Goal: Task Accomplishment & Management: Complete application form

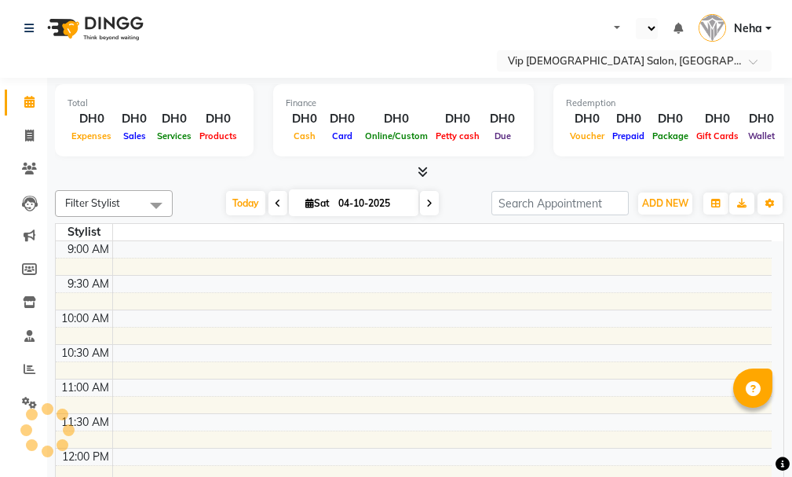
select select "en"
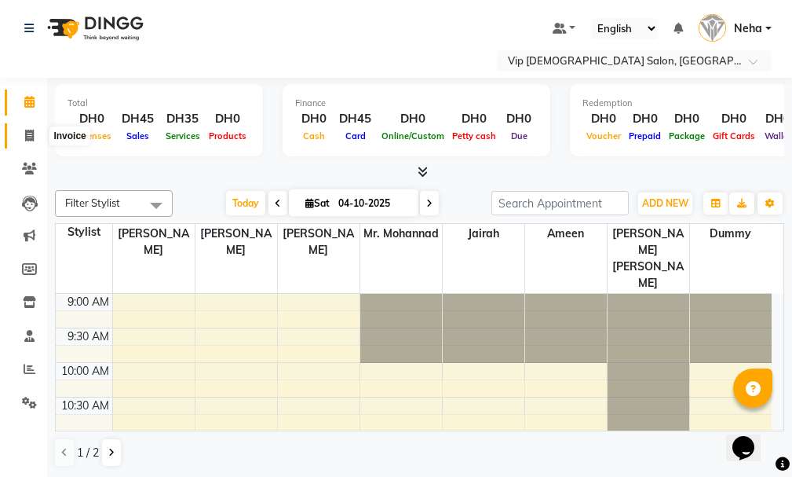
click at [20, 130] on span at bounding box center [29, 136] width 27 height 18
select select "service"
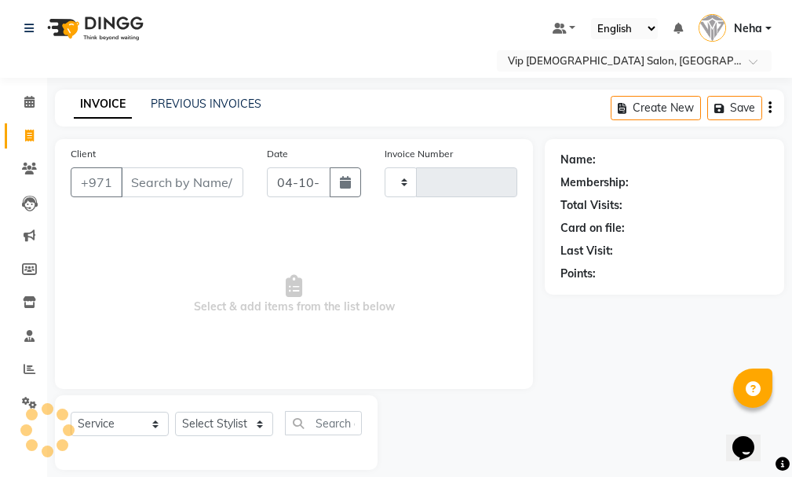
click at [152, 179] on input "Client" at bounding box center [182, 182] width 123 height 30
type input "50"
type input "2127"
select select "8415"
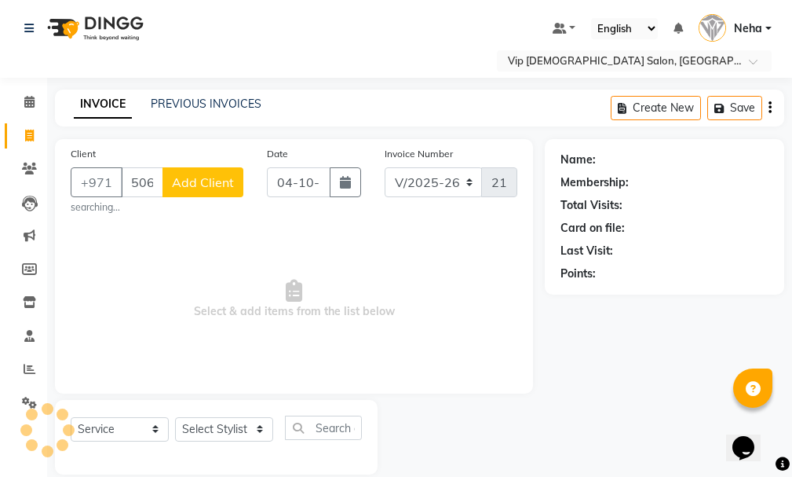
type input "506513431"
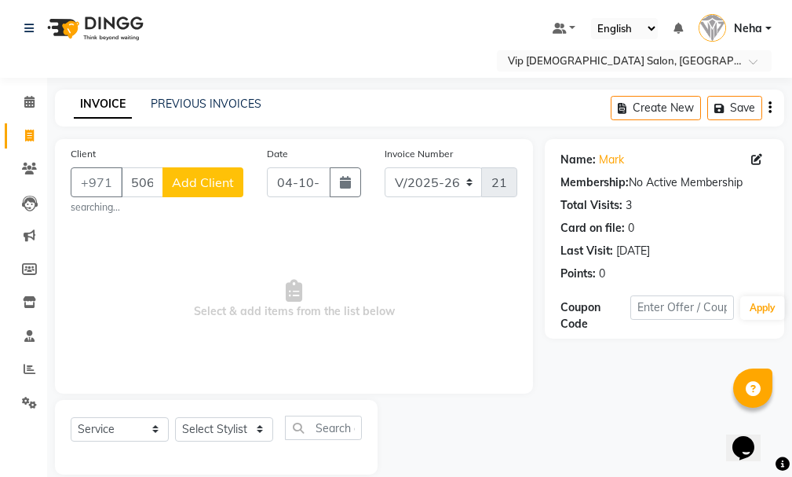
click at [187, 185] on span "Add Client" at bounding box center [203, 182] width 62 height 16
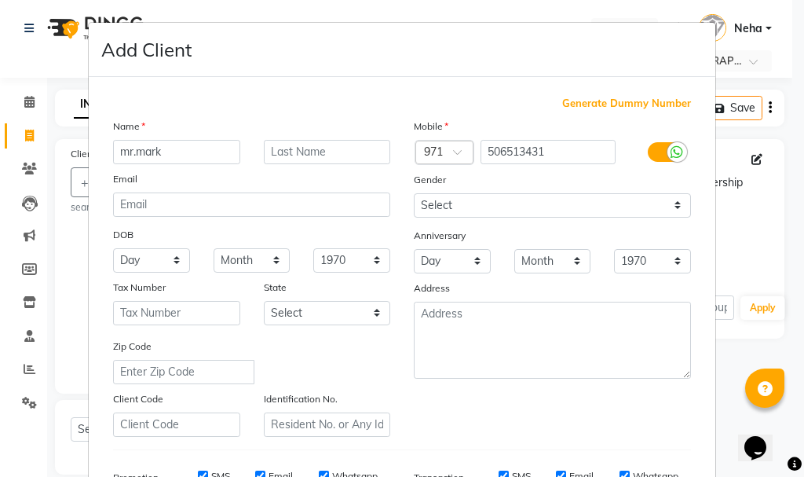
type input "mr.mark"
drag, startPoint x: 790, startPoint y: 325, endPoint x: 791, endPoint y: 364, distance: 39.3
click at [791, 364] on ngb-modal-window "Add Client Generate Dummy Number Name mr.mark Email DOB Day 01 02 03 04 05 06 0…" at bounding box center [402, 238] width 804 height 477
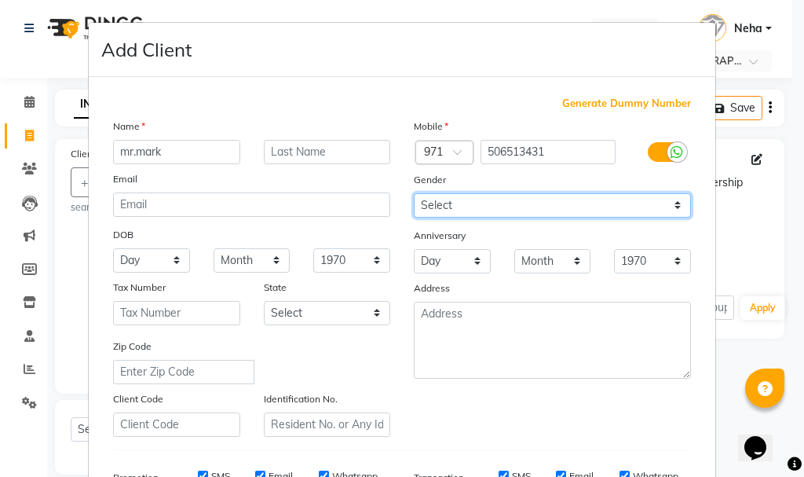
click at [494, 207] on select "Select Male Female Other Prefer Not To Say" at bounding box center [552, 205] width 277 height 24
select select "male"
click at [414, 193] on select "Select Male Female Other Prefer Not To Say" at bounding box center [552, 205] width 277 height 24
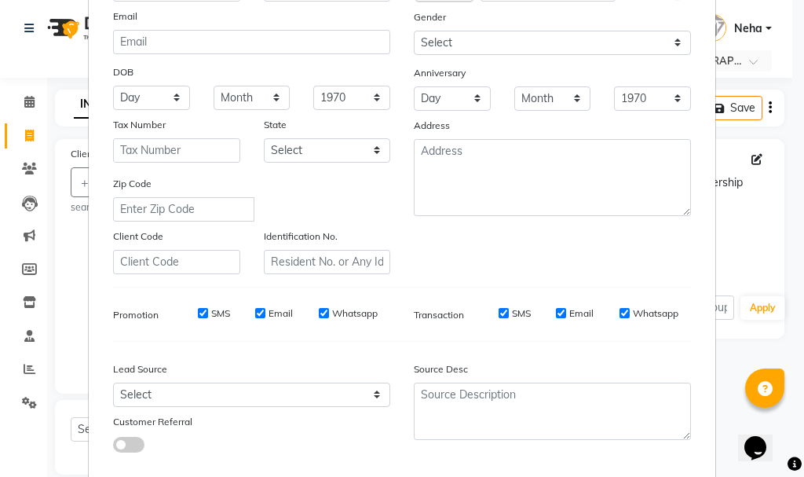
scroll to position [216, 0]
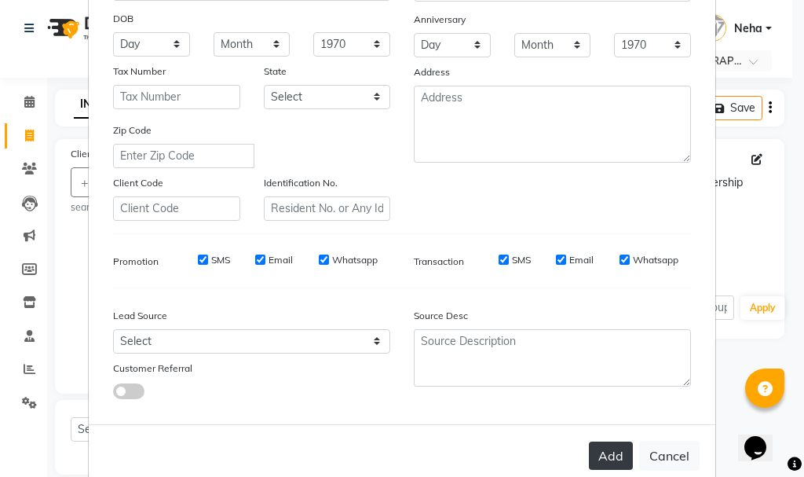
click at [605, 459] on button "Add" at bounding box center [611, 455] width 44 height 28
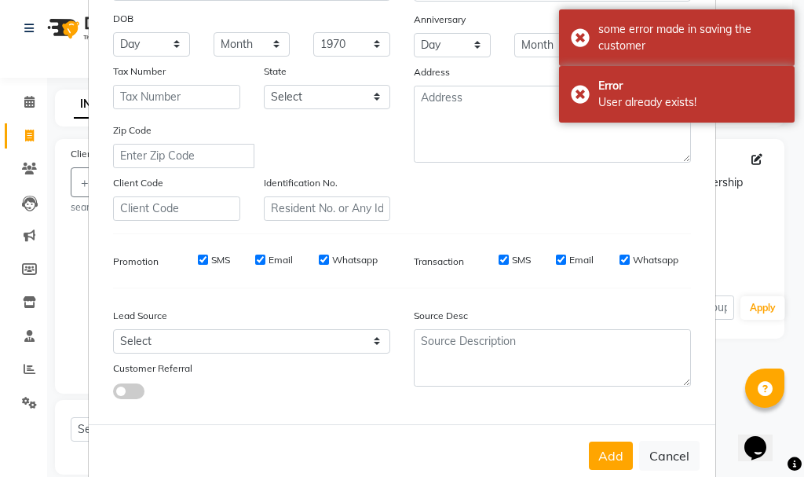
click at [668, 196] on div "Mobile Country Code × 971 506513431 Gender Select Male Female Other Prefer Not …" at bounding box center [552, 61] width 301 height 319
click at [601, 459] on button "Add" at bounding box center [611, 455] width 44 height 28
drag, startPoint x: 751, startPoint y: 221, endPoint x: 792, endPoint y: 295, distance: 84.8
click at [792, 295] on ngb-modal-window "Add Client Generate Dummy Number Name mr.mark Email DOB Day 01 02 03 04 05 06 0…" at bounding box center [402, 238] width 804 height 477
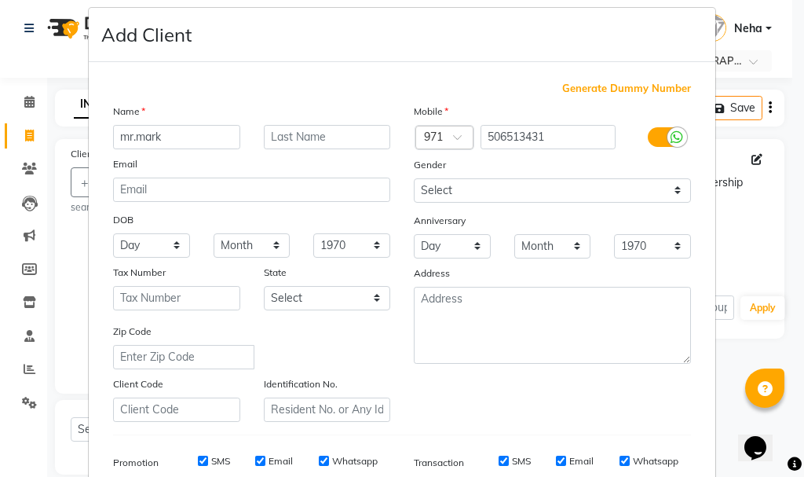
scroll to position [248, 0]
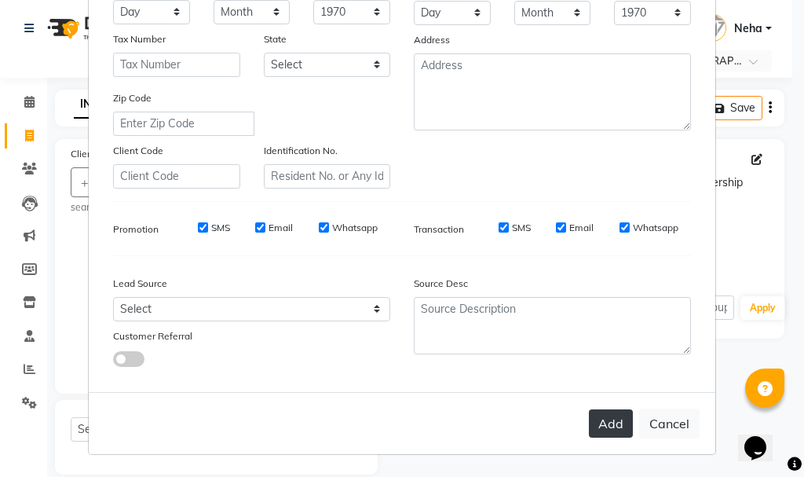
click at [597, 418] on button "Add" at bounding box center [611, 423] width 44 height 28
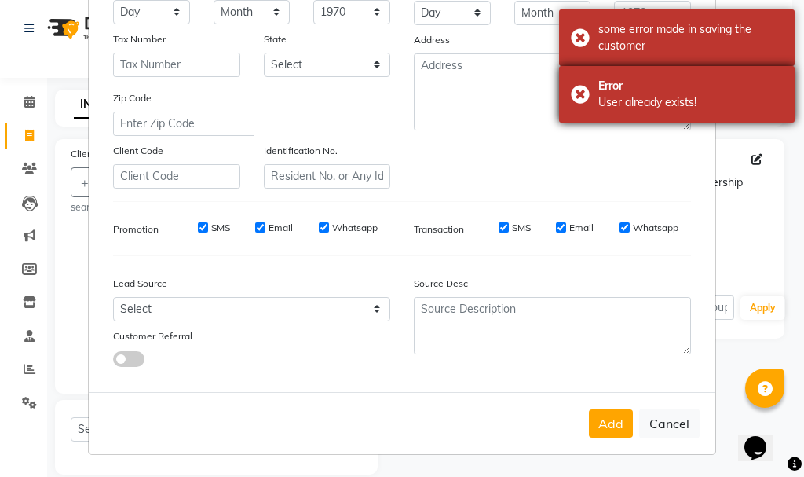
click at [580, 97] on div "Error User already exists!" at bounding box center [677, 94] width 236 height 57
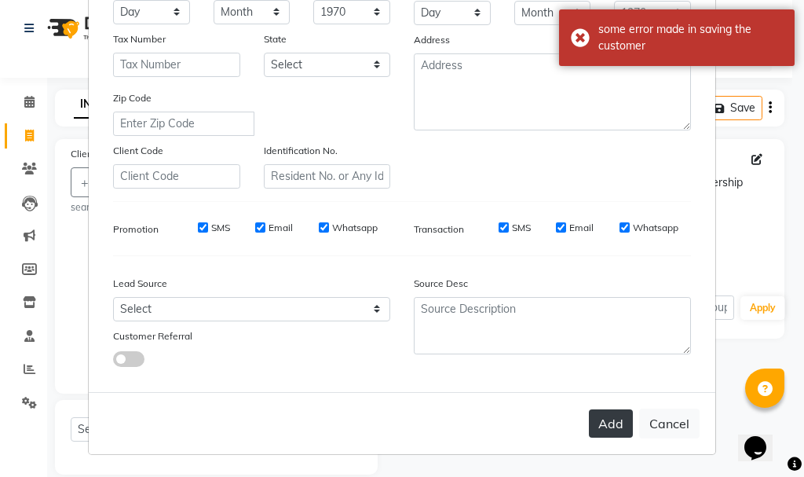
click at [600, 421] on button "Add" at bounding box center [611, 423] width 44 height 28
click at [40, 68] on ngb-modal-window "Add Client Generate Dummy Number Name mr.mark Email DOB Day 01 02 03 04 05 06 0…" at bounding box center [402, 238] width 804 height 477
click at [24, 97] on ngb-modal-window "Add Client Generate Dummy Number Name mr.mark Email DOB Day 01 02 03 04 05 06 0…" at bounding box center [402, 238] width 804 height 477
click at [27, 20] on ngb-modal-window "Add Client Generate Dummy Number Name mr.mark Email DOB Day 01 02 03 04 05 06 0…" at bounding box center [402, 238] width 804 height 477
click at [20, 138] on ngb-modal-window "Add Client Generate Dummy Number Name mr.mark Email DOB Day 01 02 03 04 05 06 0…" at bounding box center [402, 238] width 804 height 477
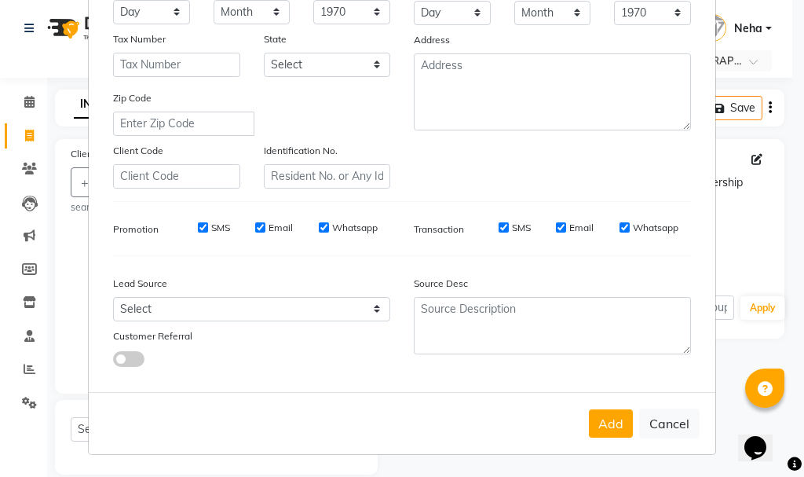
click at [26, 135] on ngb-modal-window "Add Client Generate Dummy Number Name mr.mark Email DOB Day 01 02 03 04 05 06 0…" at bounding box center [402, 238] width 804 height 477
click at [29, 137] on ngb-modal-window "Add Client Generate Dummy Number Name mr.mark Email DOB Day 01 02 03 04 05 06 0…" at bounding box center [402, 238] width 804 height 477
click at [25, 104] on ngb-modal-window "Add Client Generate Dummy Number Name mr.mark Email DOB Day 01 02 03 04 05 06 0…" at bounding box center [402, 238] width 804 height 477
click at [24, 114] on ngb-modal-window "Add Client Generate Dummy Number Name mr.mark Email DOB Day 01 02 03 04 05 06 0…" at bounding box center [402, 238] width 804 height 477
click at [16, 145] on ngb-modal-window "Add Client Generate Dummy Number Name mr.mark Email DOB Day 01 02 03 04 05 06 0…" at bounding box center [402, 238] width 804 height 477
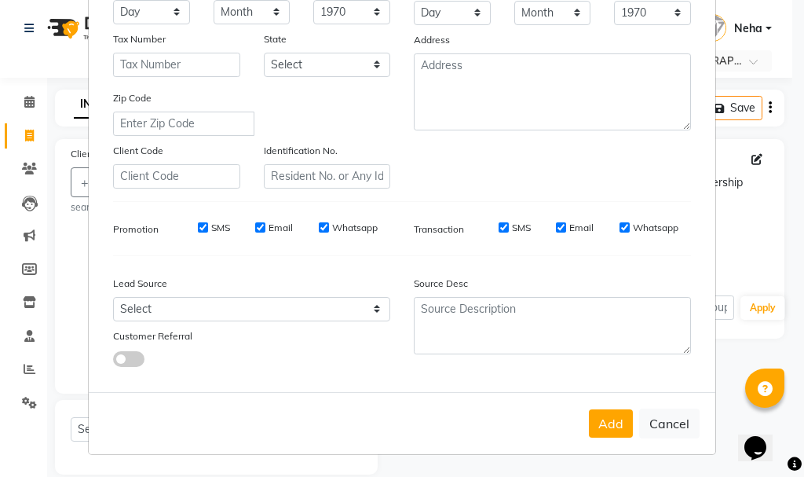
click at [30, 137] on ngb-modal-window "Add Client Generate Dummy Number Name mr.mark Email DOB Day 01 02 03 04 05 06 0…" at bounding box center [402, 238] width 804 height 477
click at [38, 143] on ngb-modal-window "Add Client Generate Dummy Number Name mr.mark Email DOB Day 01 02 03 04 05 06 0…" at bounding box center [402, 238] width 804 height 477
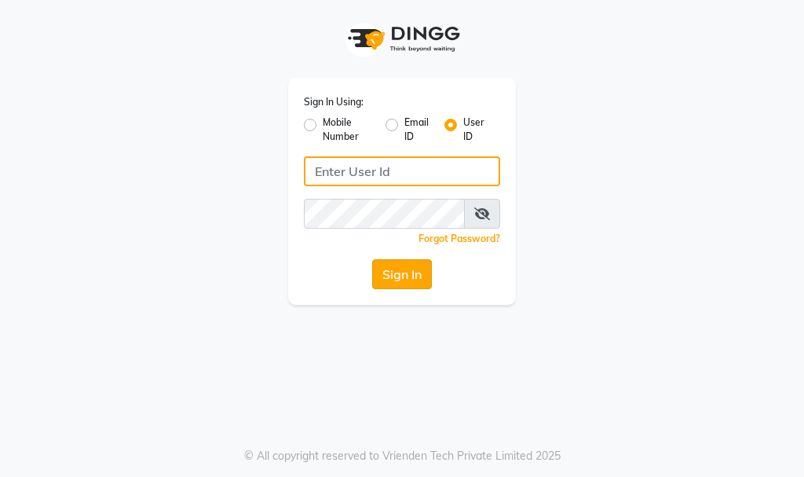
type input "e3732-12"
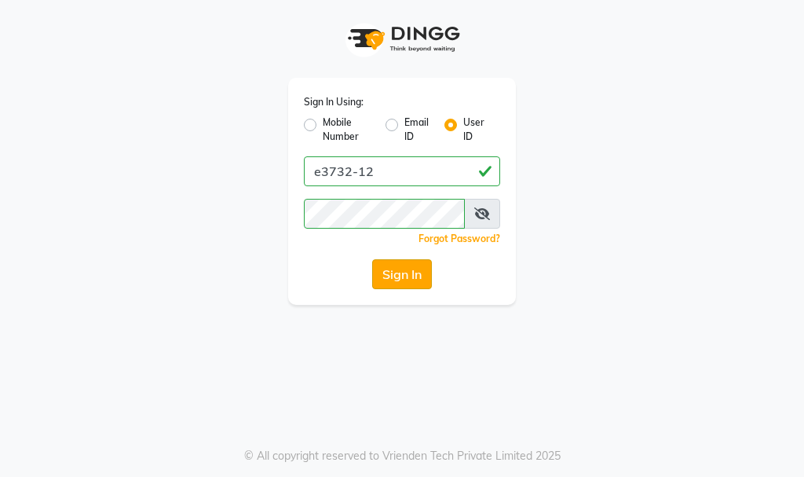
click at [401, 278] on button "Sign In" at bounding box center [402, 274] width 60 height 30
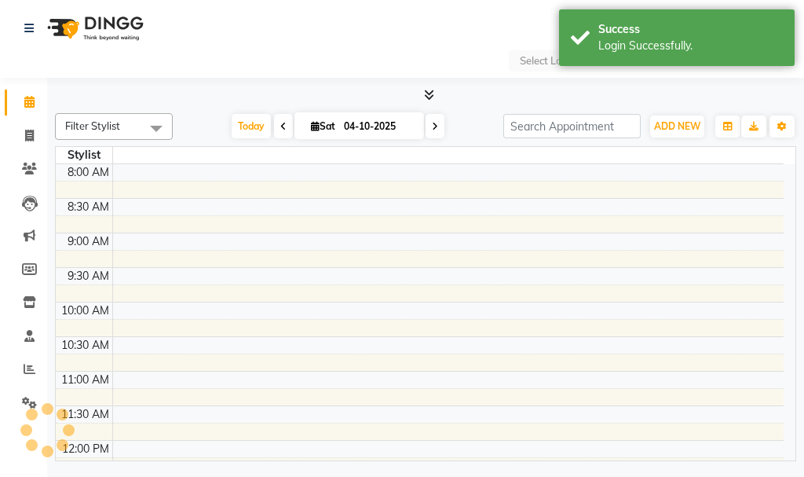
select select "en"
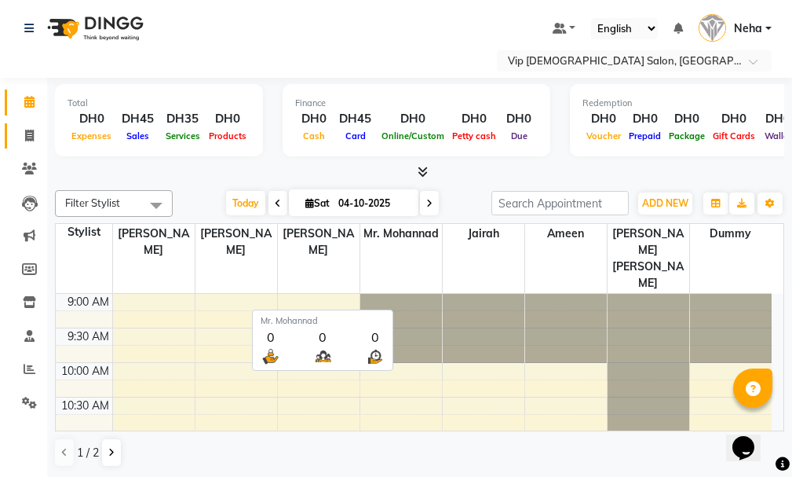
click at [27, 134] on icon at bounding box center [29, 136] width 9 height 12
select select "service"
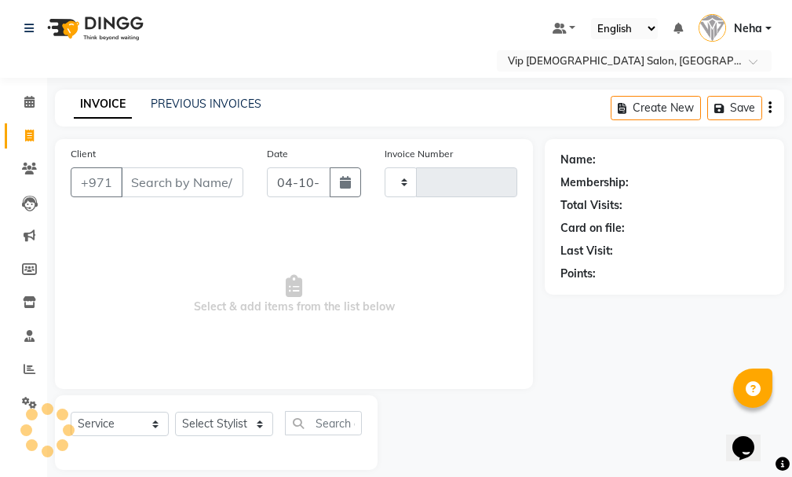
click at [181, 178] on input "Client" at bounding box center [182, 182] width 123 height 30
type input "2127"
select select "8415"
click at [176, 185] on input "Client" at bounding box center [182, 182] width 123 height 30
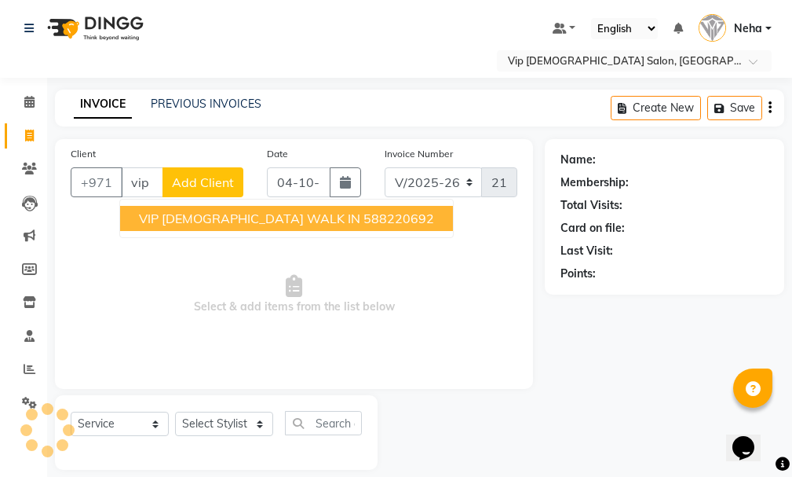
click at [230, 212] on span "VIP GENTS WALK IN" at bounding box center [249, 218] width 221 height 16
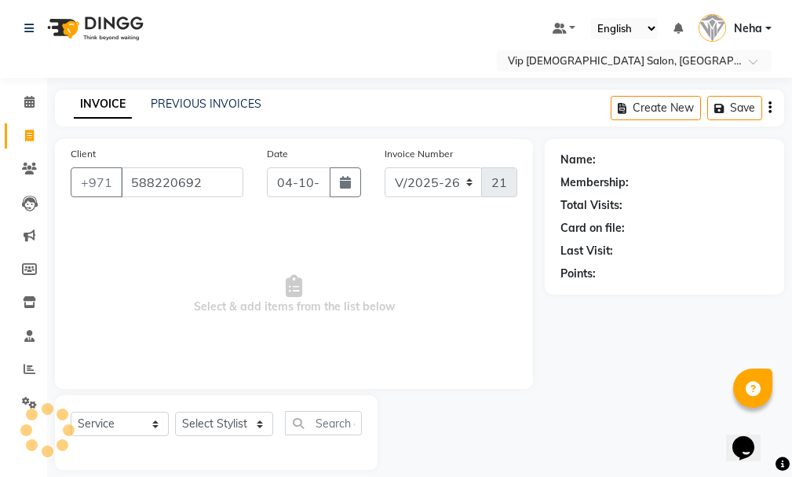
type input "588220692"
click at [255, 423] on select "Select Stylist [PERSON_NAME] [PERSON_NAME] [PERSON_NAME] [PERSON_NAME] [PERSON_…" at bounding box center [224, 424] width 98 height 24
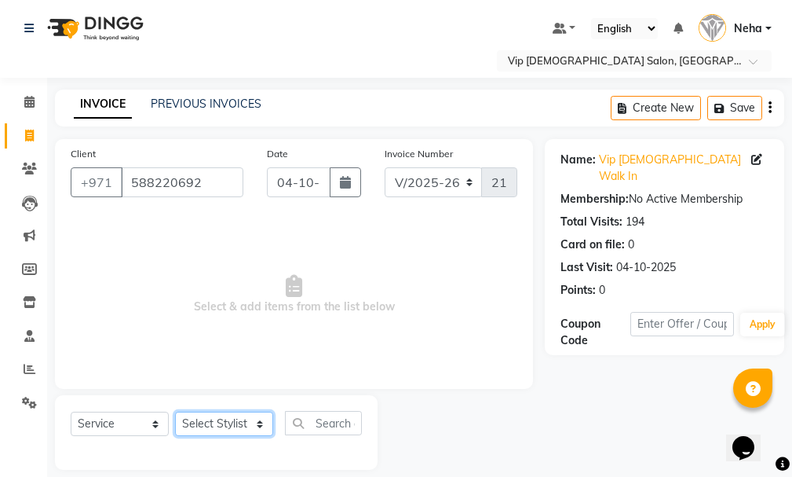
select select "81363"
click at [175, 412] on select "Select Stylist [PERSON_NAME] [PERSON_NAME] [PERSON_NAME] [PERSON_NAME] [PERSON_…" at bounding box center [224, 424] width 98 height 24
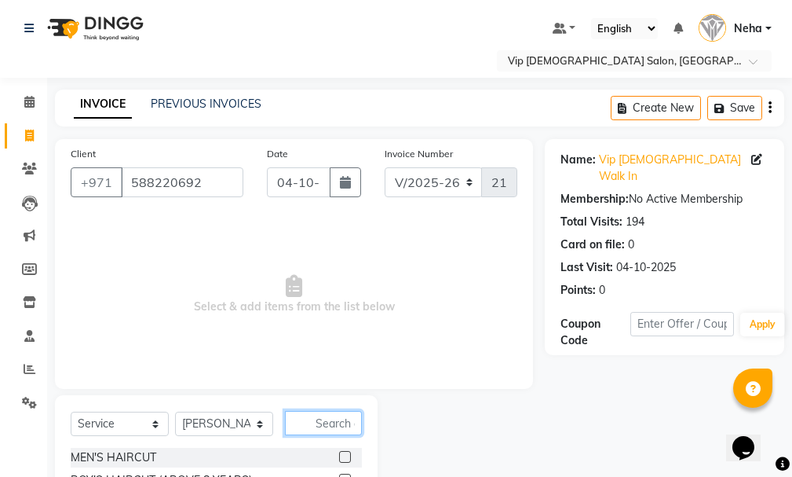
click at [328, 419] on input "text" at bounding box center [323, 423] width 77 height 24
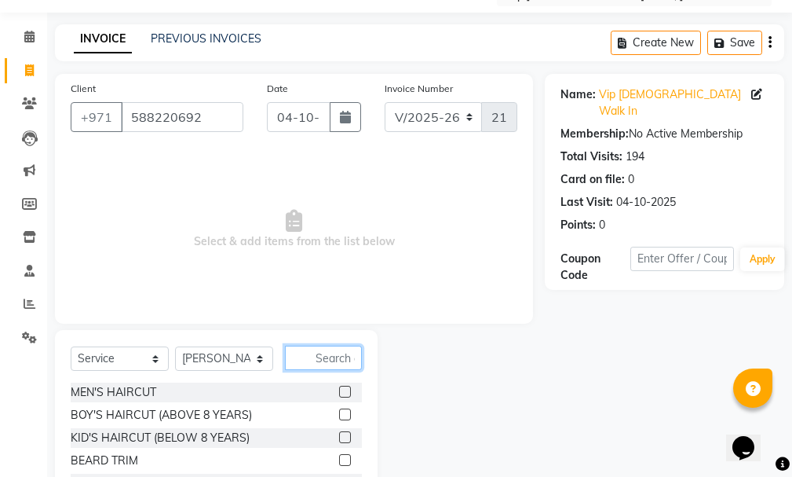
scroll to position [104, 0]
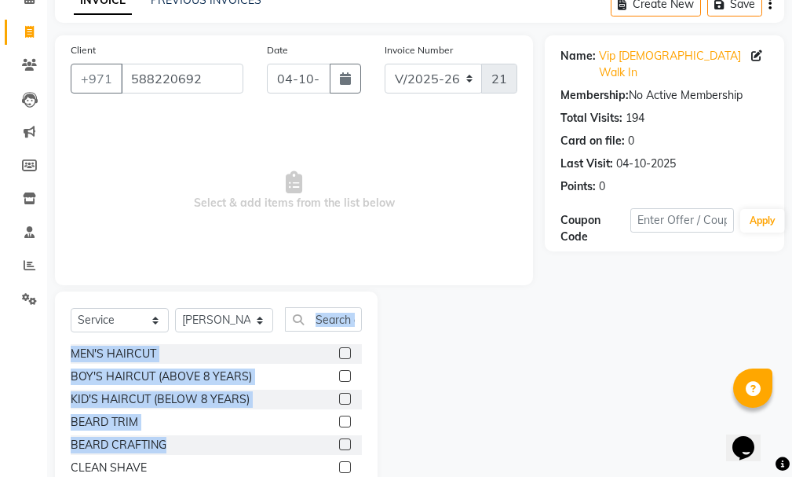
drag, startPoint x: 330, startPoint y: 441, endPoint x: 326, endPoint y: 318, distance: 123.4
click at [326, 318] on div "Select Service Product Membership Package Voucher Prepaid Gift Card Select Styl…" at bounding box center [216, 407] width 323 height 232
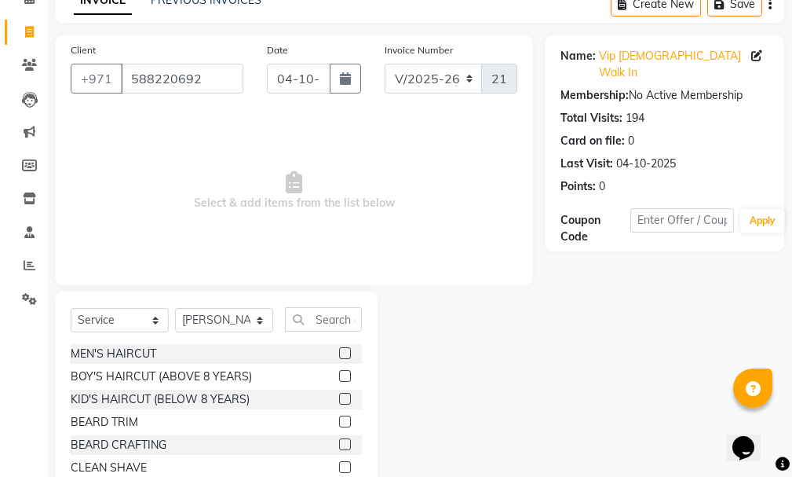
click at [450, 302] on div at bounding box center [461, 407] width 167 height 232
click at [325, 321] on input "text" at bounding box center [323, 319] width 77 height 24
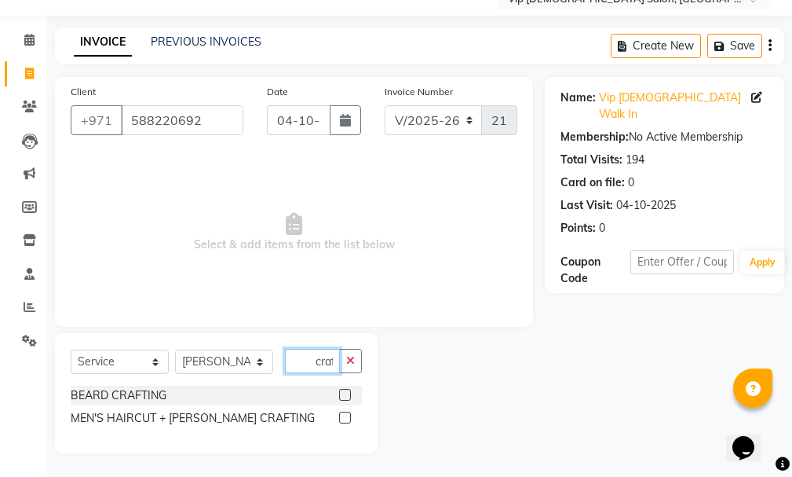
scroll to position [0, 1]
type input "craf"
click at [343, 415] on label at bounding box center [345, 418] width 12 height 12
click at [343, 415] on input "checkbox" at bounding box center [344, 418] width 10 height 10
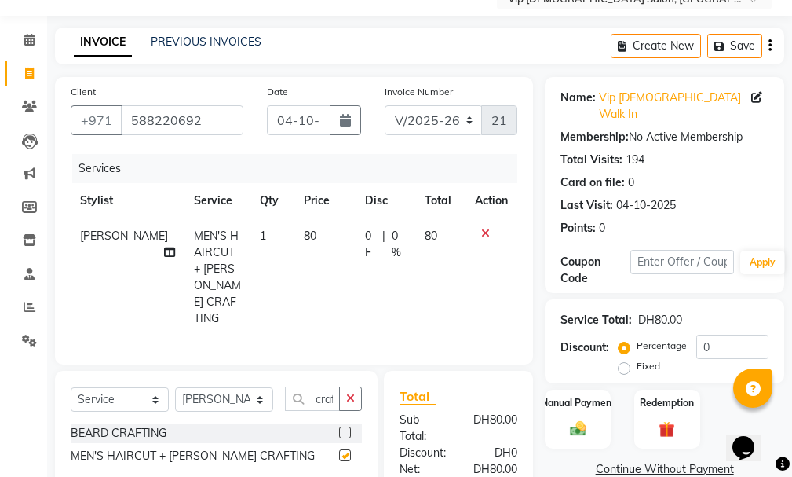
checkbox input "false"
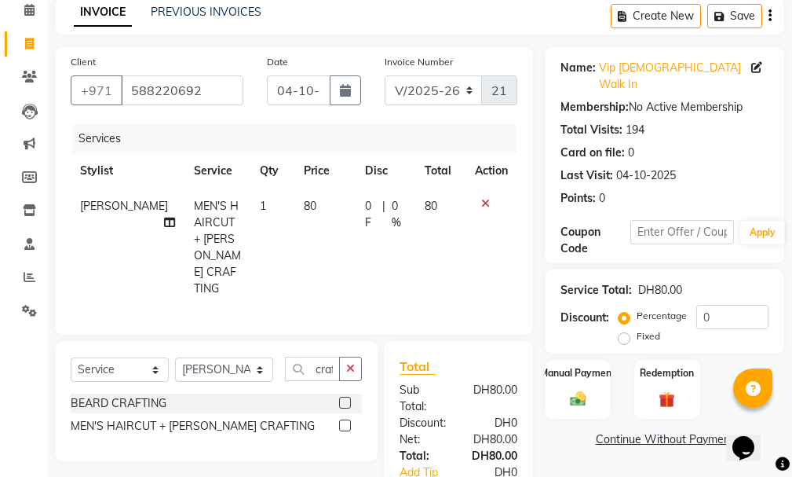
scroll to position [94, 0]
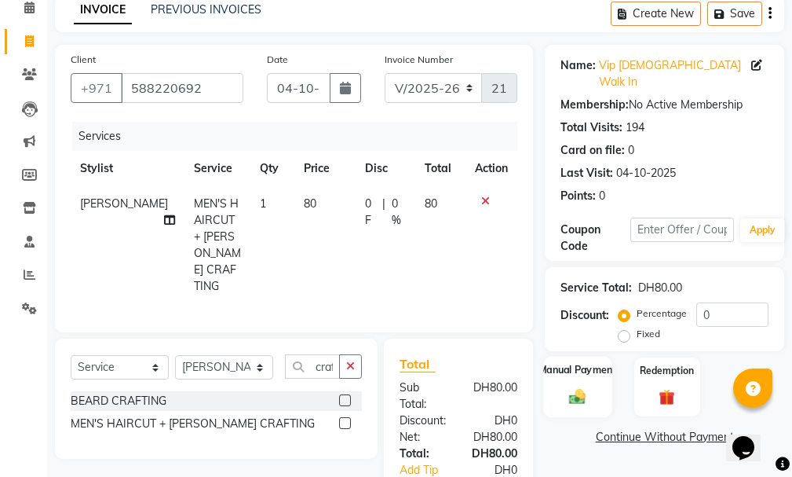
click at [570, 362] on label "Manual Payment" at bounding box center [578, 369] width 79 height 15
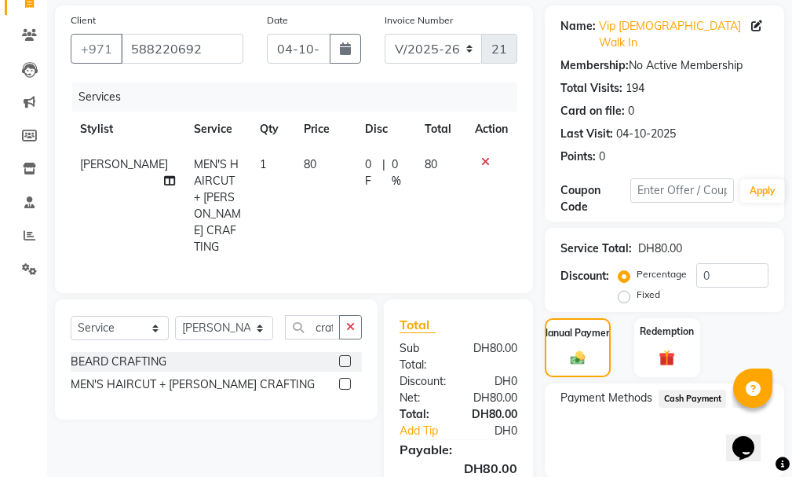
scroll to position [177, 0]
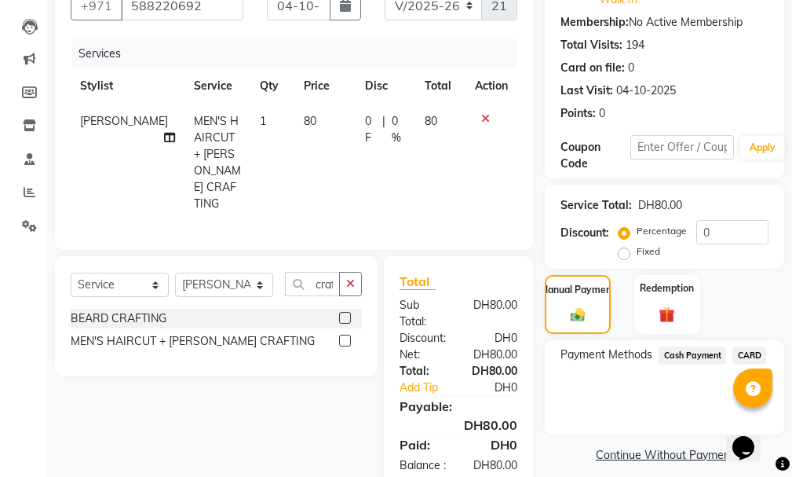
click at [745, 346] on span "CARD" at bounding box center [750, 355] width 34 height 18
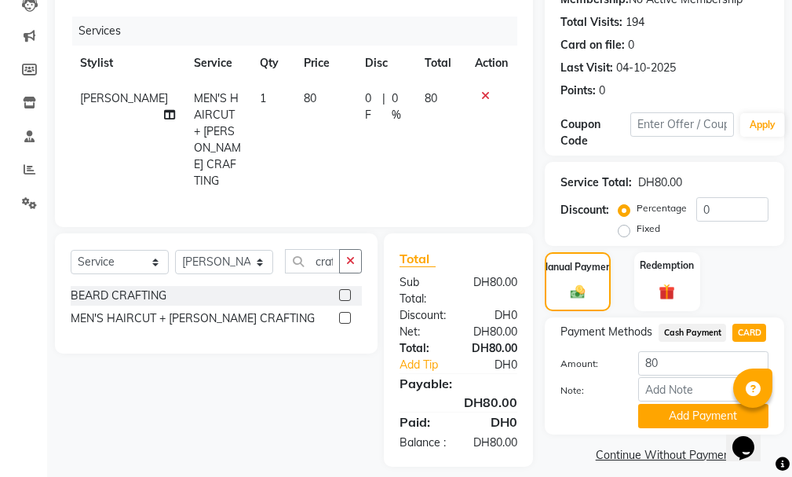
scroll to position [208, 0]
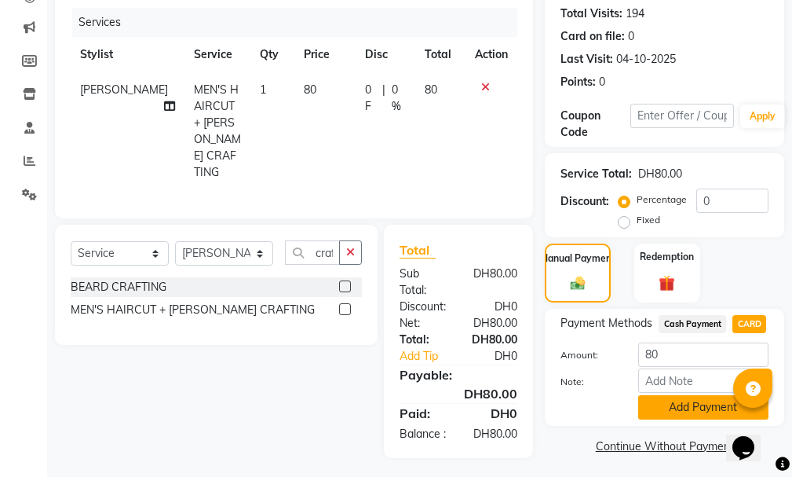
click at [712, 395] on button "Add Payment" at bounding box center [704, 407] width 130 height 24
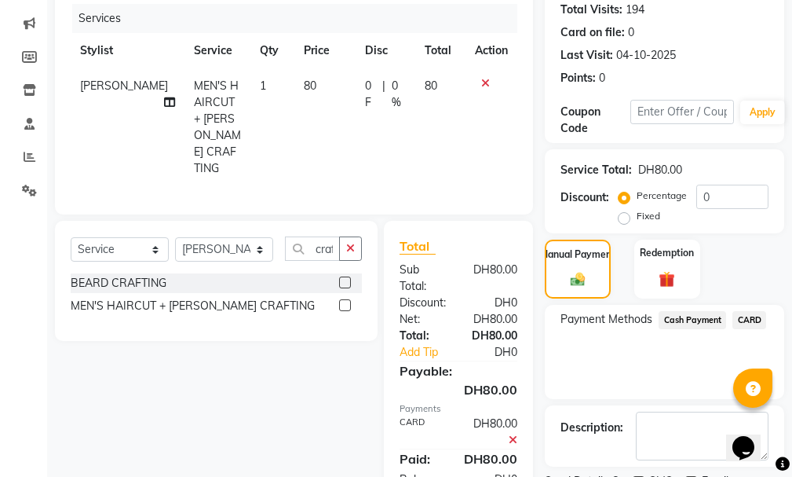
scroll to position [262, 0]
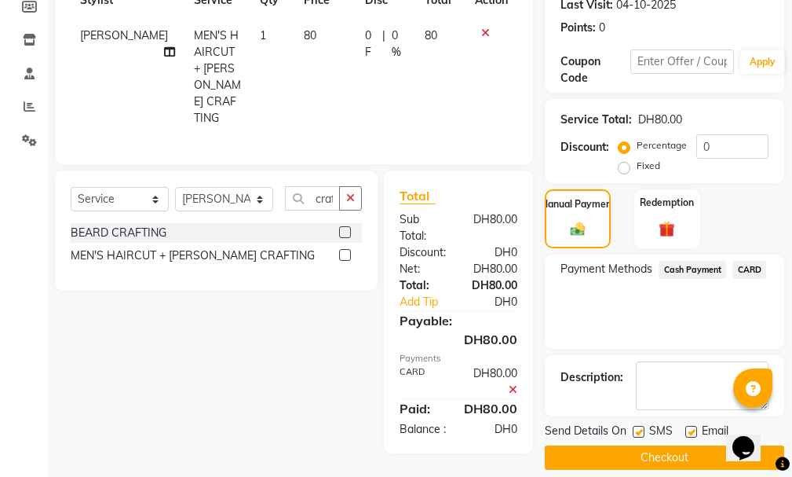
click at [690, 445] on button "Checkout" at bounding box center [665, 457] width 240 height 24
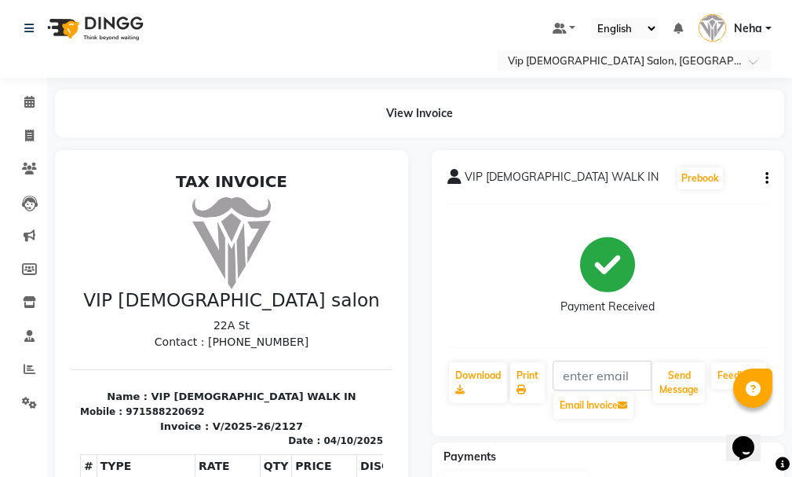
click at [396, 53] on div "Select Location × Vip Gents Salon, Hor Al Anz East" at bounding box center [396, 60] width 767 height 21
click at [27, 373] on icon at bounding box center [30, 369] width 12 height 12
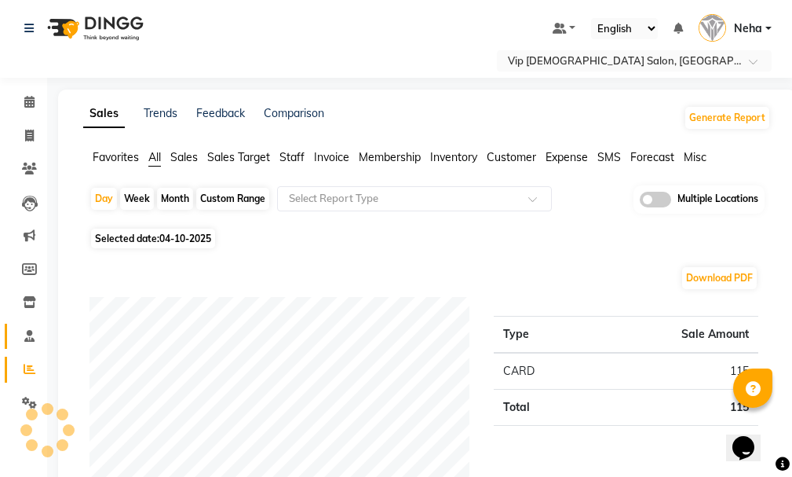
click at [33, 334] on icon at bounding box center [29, 336] width 10 height 12
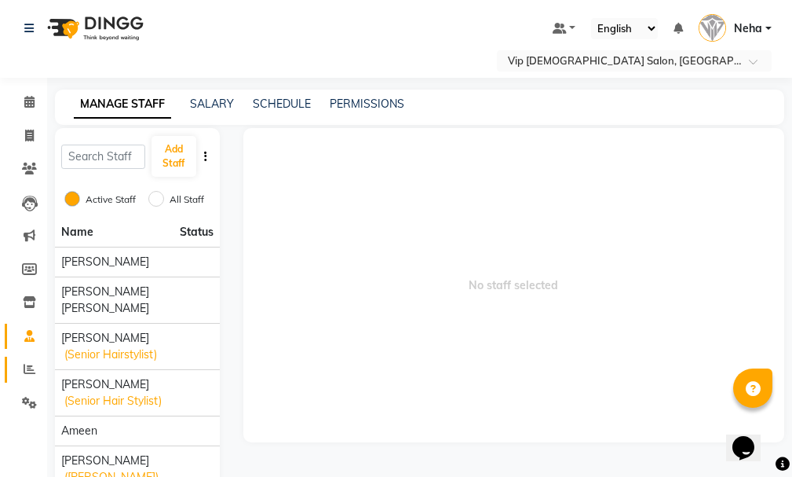
click at [25, 379] on link "Reports" at bounding box center [24, 370] width 38 height 26
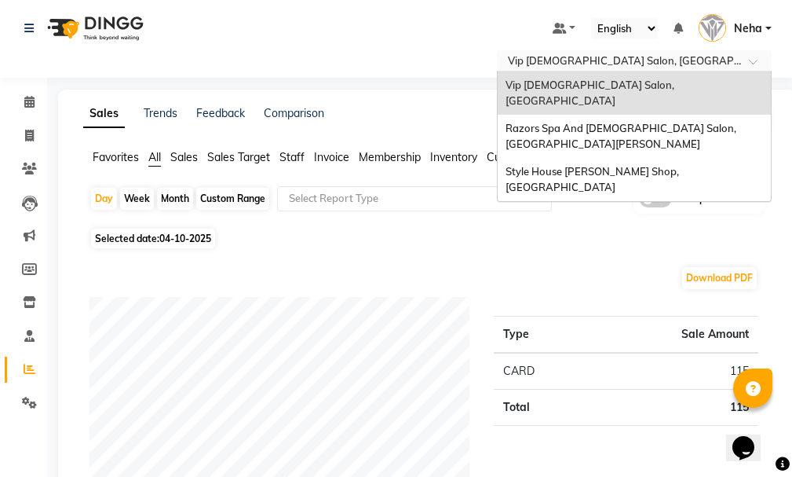
click at [596, 69] on input "text" at bounding box center [619, 62] width 228 height 16
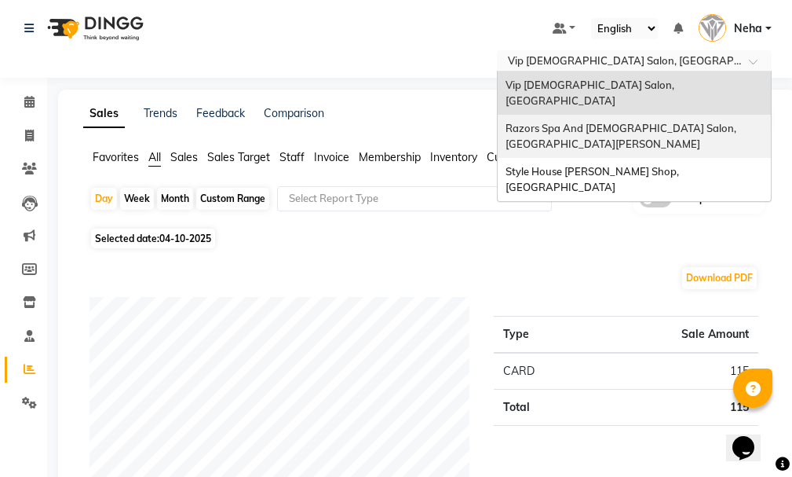
click at [562, 122] on span "Razors Spa And Gents Salon, Nadd Al Hamar" at bounding box center [622, 136] width 233 height 28
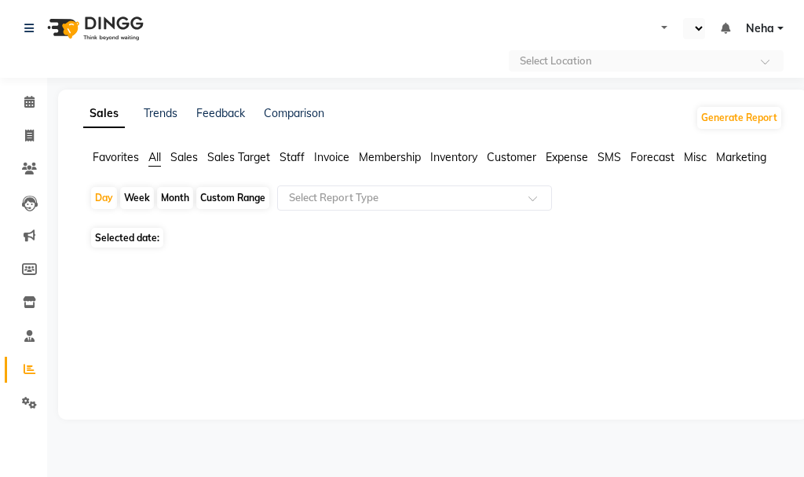
select select "en"
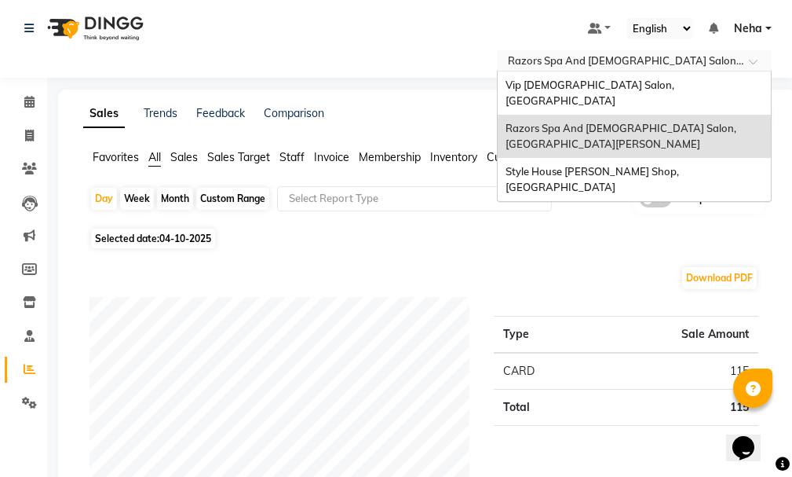
click at [691, 63] on input "text" at bounding box center [619, 62] width 228 height 16
click at [646, 165] on span "Style House [PERSON_NAME] Shop, [GEOGRAPHIC_DATA]" at bounding box center [594, 179] width 176 height 28
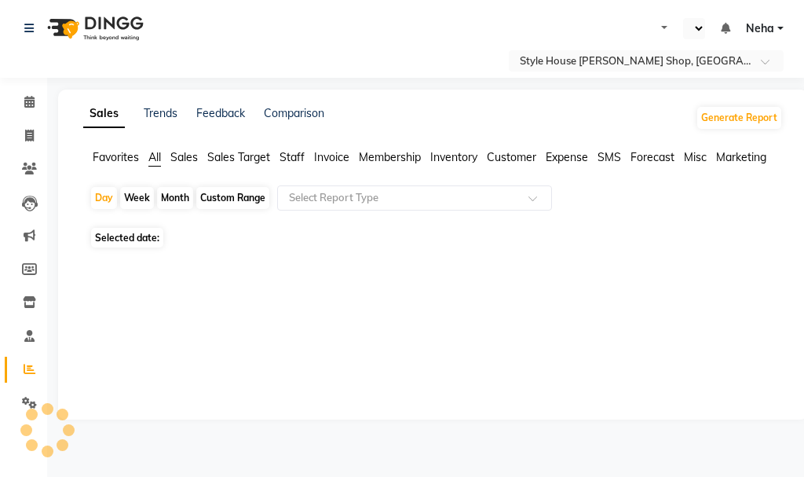
select select "en"
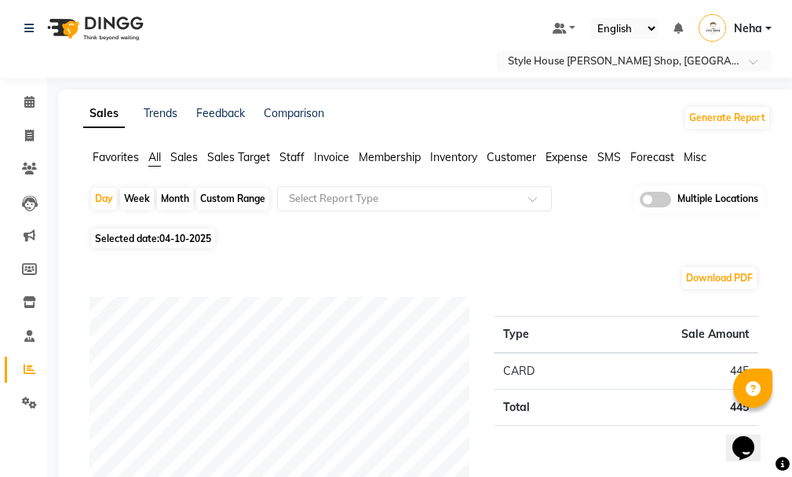
click at [697, 72] on nav "Select Location × Style House [PERSON_NAME] Shop, Khalifa City Default Panel My…" at bounding box center [396, 39] width 792 height 78
click at [675, 64] on input "text" at bounding box center [619, 62] width 228 height 16
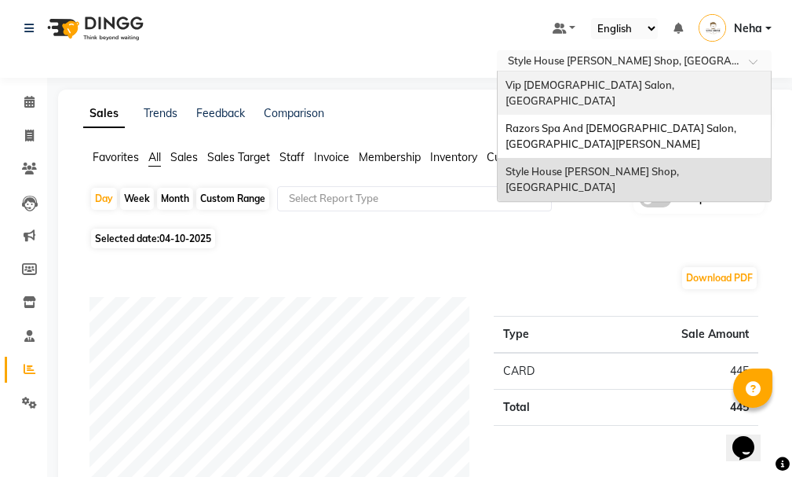
click at [653, 90] on span "Vip [DEMOGRAPHIC_DATA] Salon, [GEOGRAPHIC_DATA]" at bounding box center [591, 93] width 171 height 28
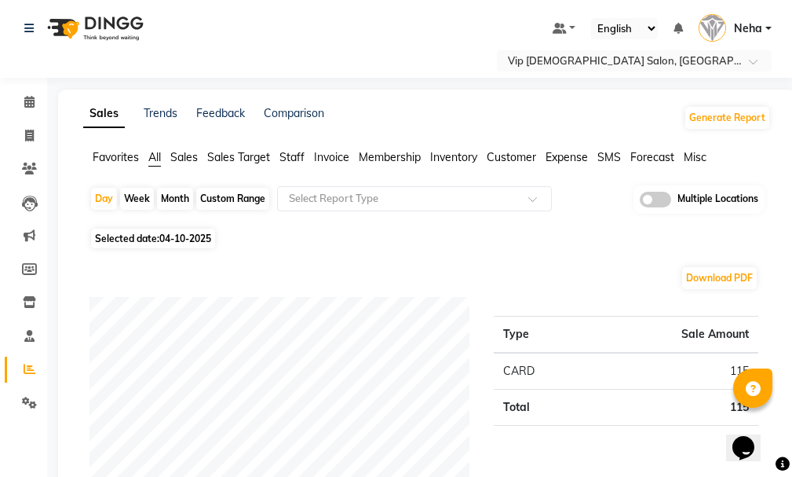
click at [409, 236] on div "Selected date: [DATE]" at bounding box center [431, 238] width 682 height 16
click at [656, 54] on input "text" at bounding box center [619, 62] width 228 height 16
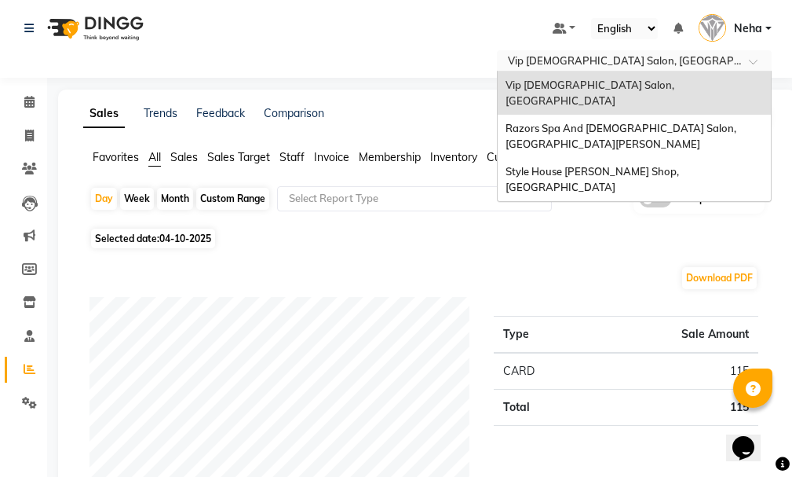
click at [638, 165] on span "Style House [PERSON_NAME] Shop, [GEOGRAPHIC_DATA]" at bounding box center [594, 179] width 176 height 28
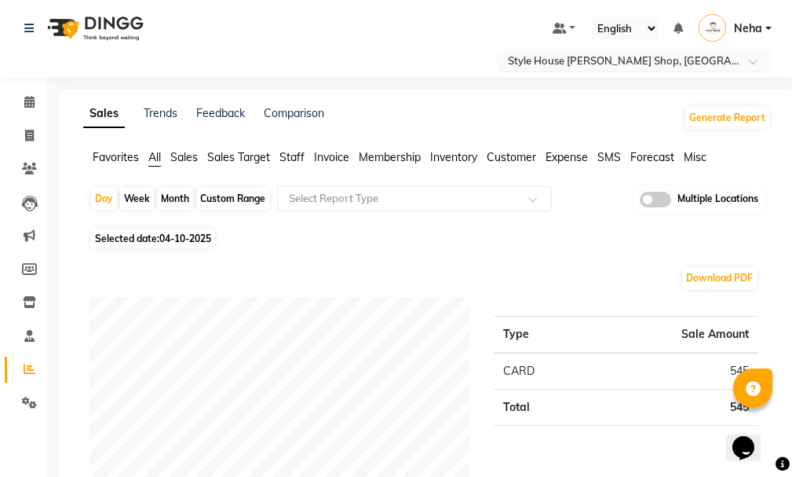
click at [694, 53] on div "Select Location × Style House Barber Shop, Khalifa City" at bounding box center [622, 61] width 244 height 16
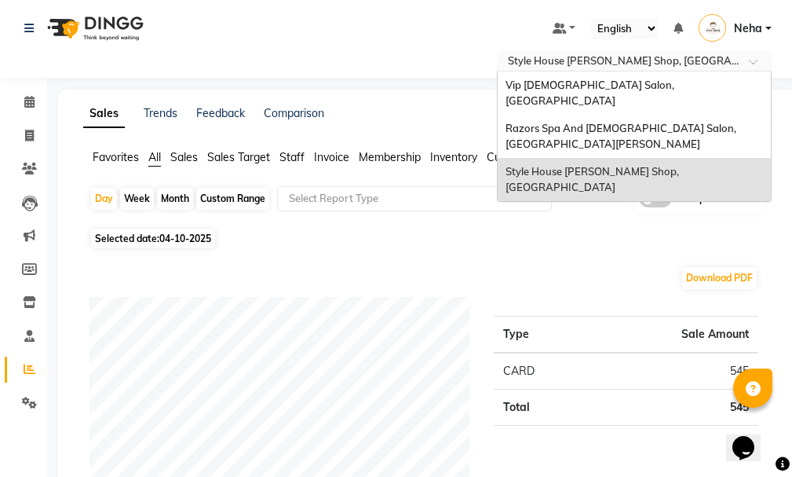
click at [682, 84] on div "Vip [DEMOGRAPHIC_DATA] Salon, [GEOGRAPHIC_DATA]" at bounding box center [634, 92] width 273 height 43
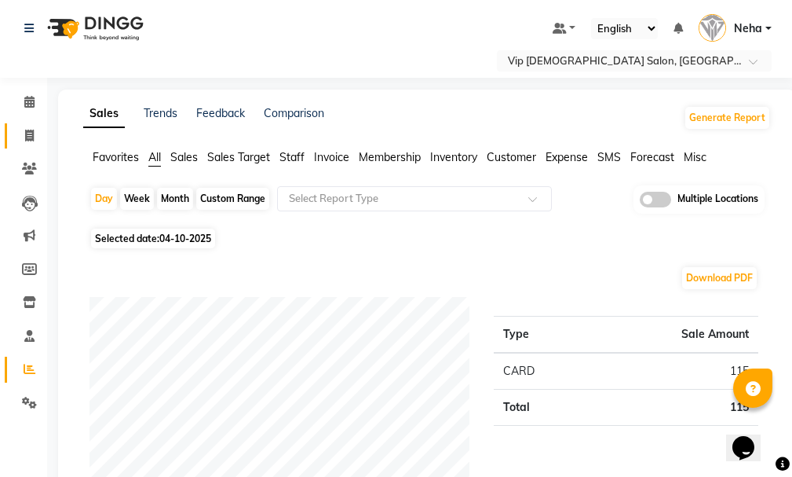
click at [29, 138] on icon at bounding box center [29, 136] width 9 height 12
select select "service"
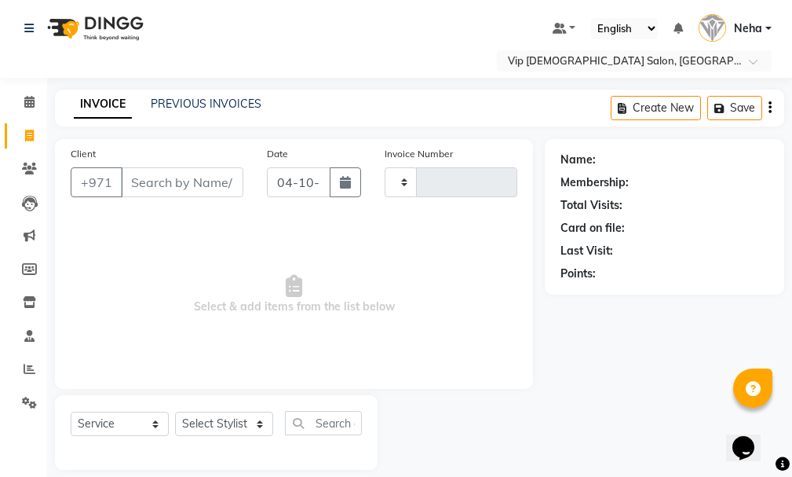
scroll to position [16, 0]
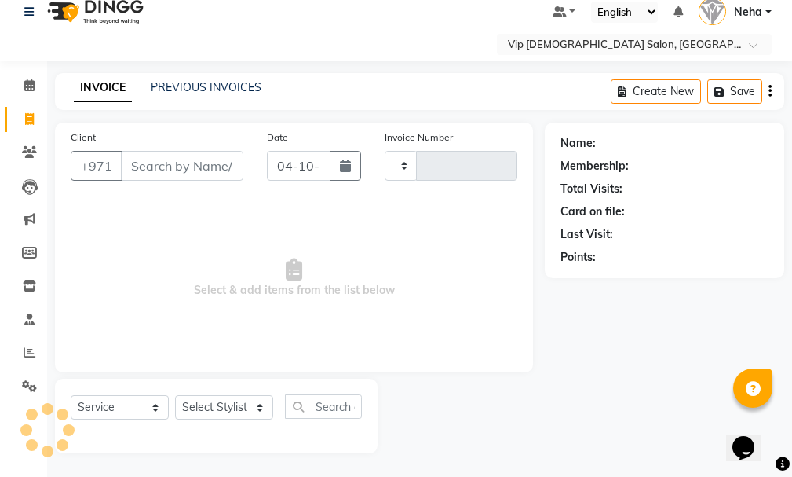
type input "2128"
select select "8415"
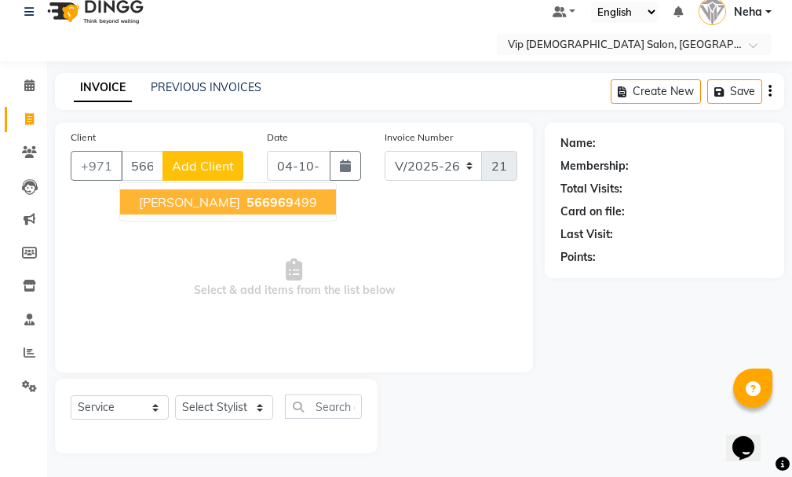
click at [247, 203] on span "566969" at bounding box center [270, 202] width 47 height 16
type input "566969499"
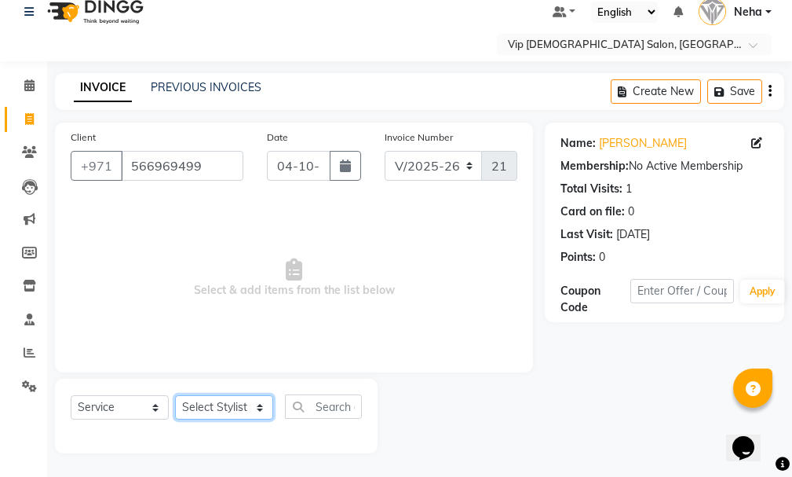
click at [235, 404] on select "Select Stylist [PERSON_NAME] [PERSON_NAME] [PERSON_NAME] [PERSON_NAME] [PERSON_…" at bounding box center [224, 407] width 98 height 24
select select "81364"
click at [175, 395] on select "Select Stylist [PERSON_NAME] [PERSON_NAME] [PERSON_NAME] [PERSON_NAME] [PERSON_…" at bounding box center [224, 407] width 98 height 24
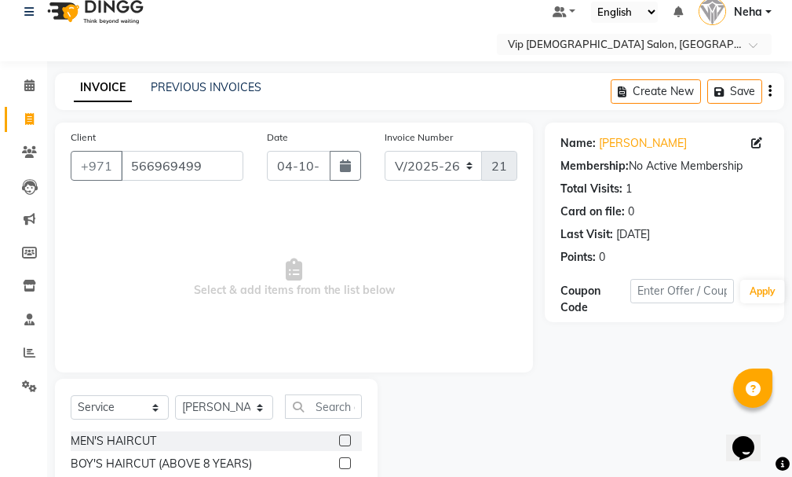
click at [337, 419] on div "Select Service Product Membership Package Voucher Prepaid Gift Card Select Styl…" at bounding box center [216, 412] width 291 height 37
click at [334, 401] on input "text" at bounding box center [323, 406] width 77 height 24
type input "craf"
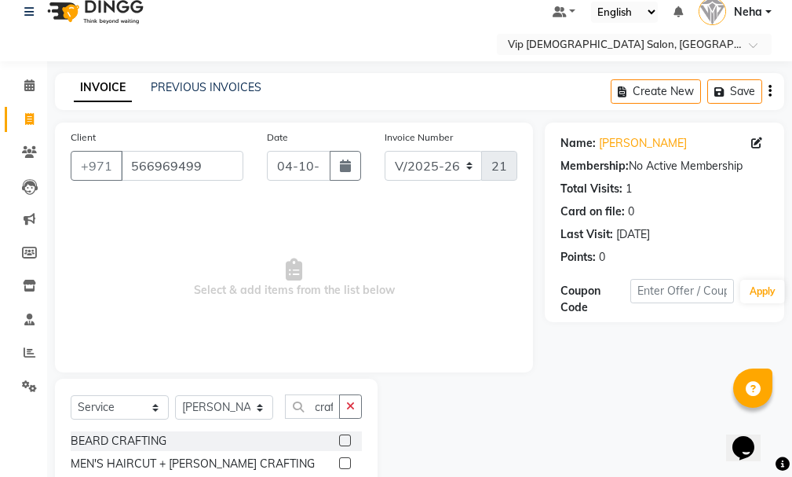
click at [347, 462] on label at bounding box center [345, 463] width 12 height 12
click at [347, 462] on input "checkbox" at bounding box center [344, 464] width 10 height 10
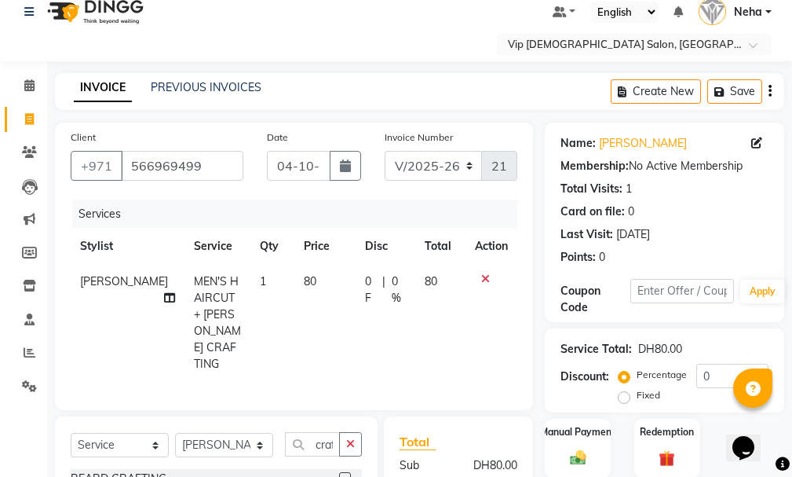
checkbox input "false"
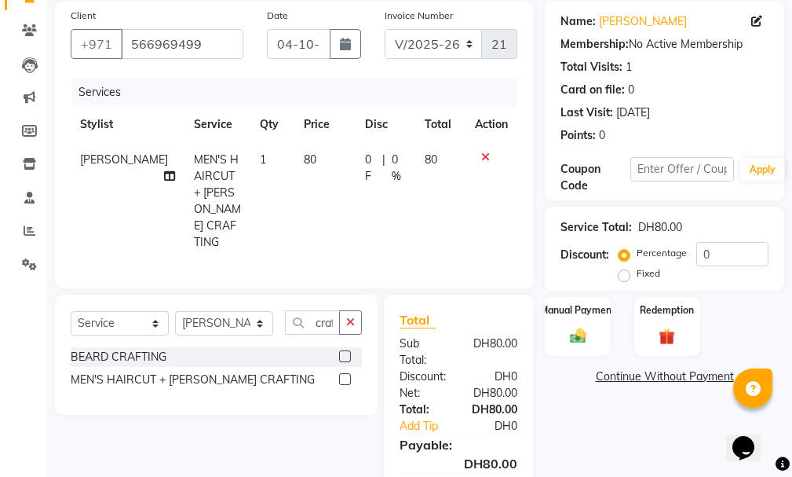
scroll to position [208, 0]
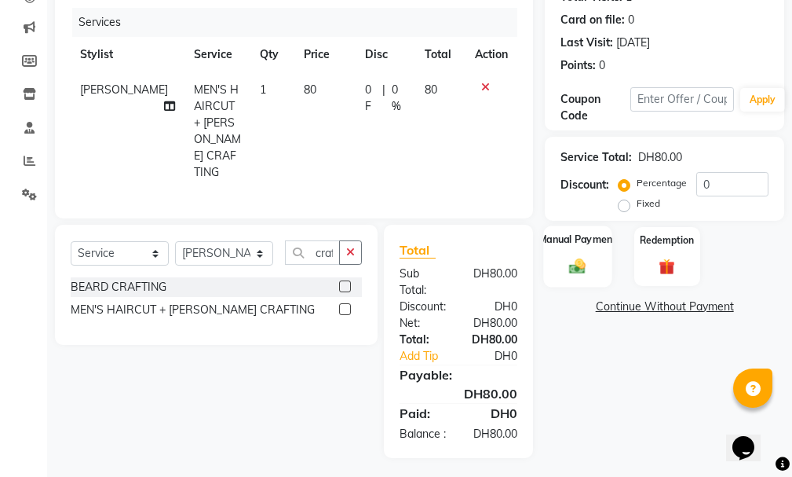
click at [575, 246] on label "Manual Payment" at bounding box center [578, 239] width 79 height 15
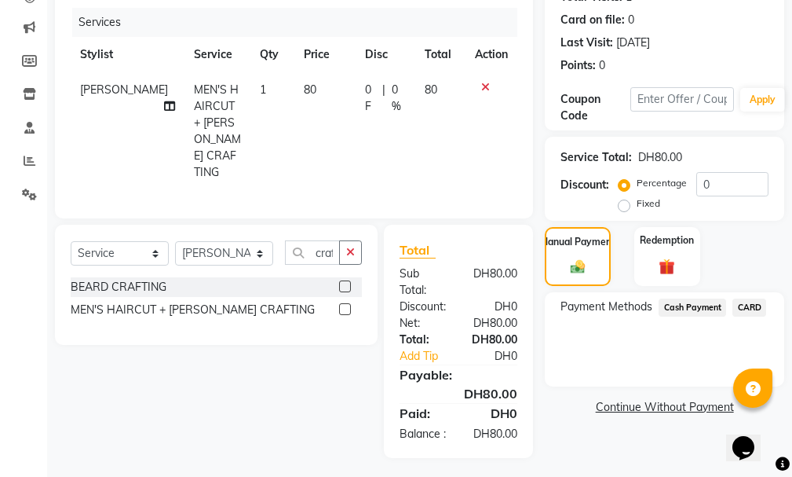
click at [750, 306] on span "CARD" at bounding box center [750, 307] width 34 height 18
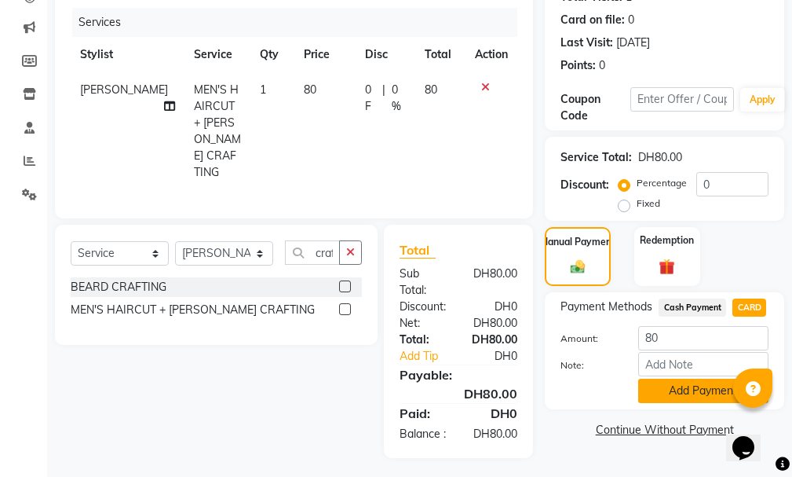
click at [683, 393] on button "Add Payment" at bounding box center [704, 391] width 130 height 24
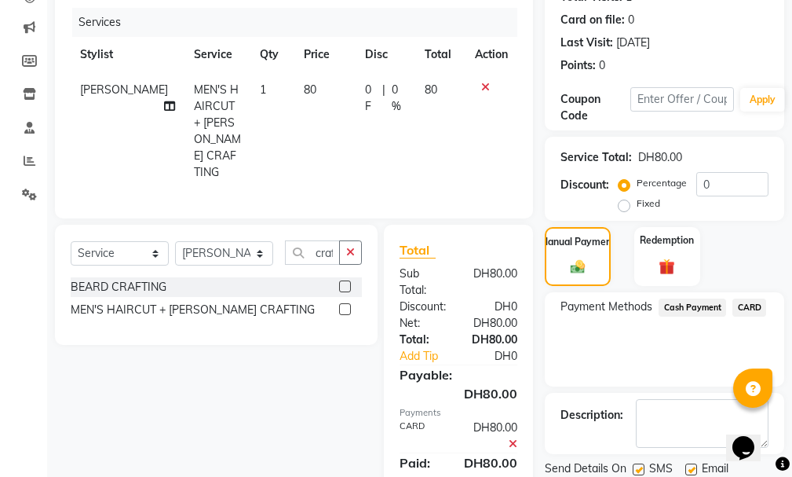
scroll to position [262, 0]
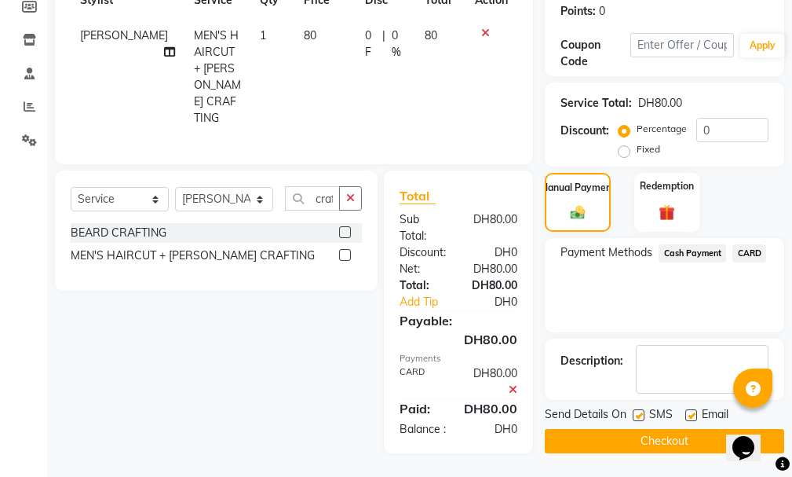
click at [675, 441] on button "Checkout" at bounding box center [665, 441] width 240 height 24
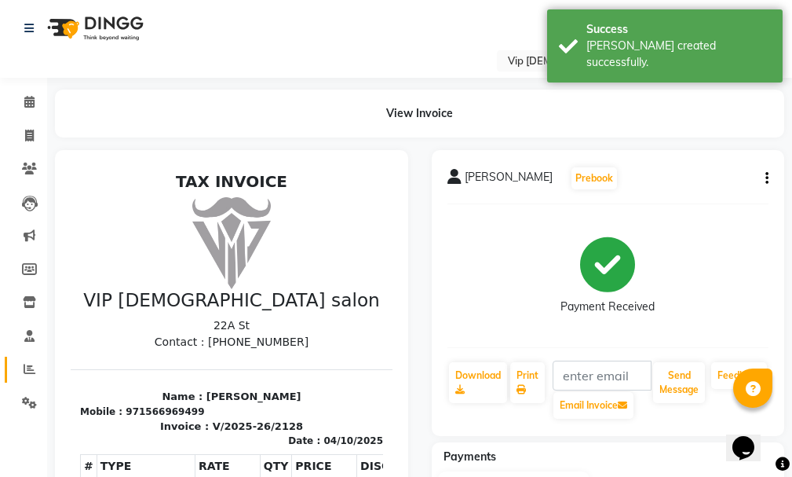
click at [27, 372] on icon at bounding box center [30, 369] width 12 height 12
